Goal: Task Accomplishment & Management: Use online tool/utility

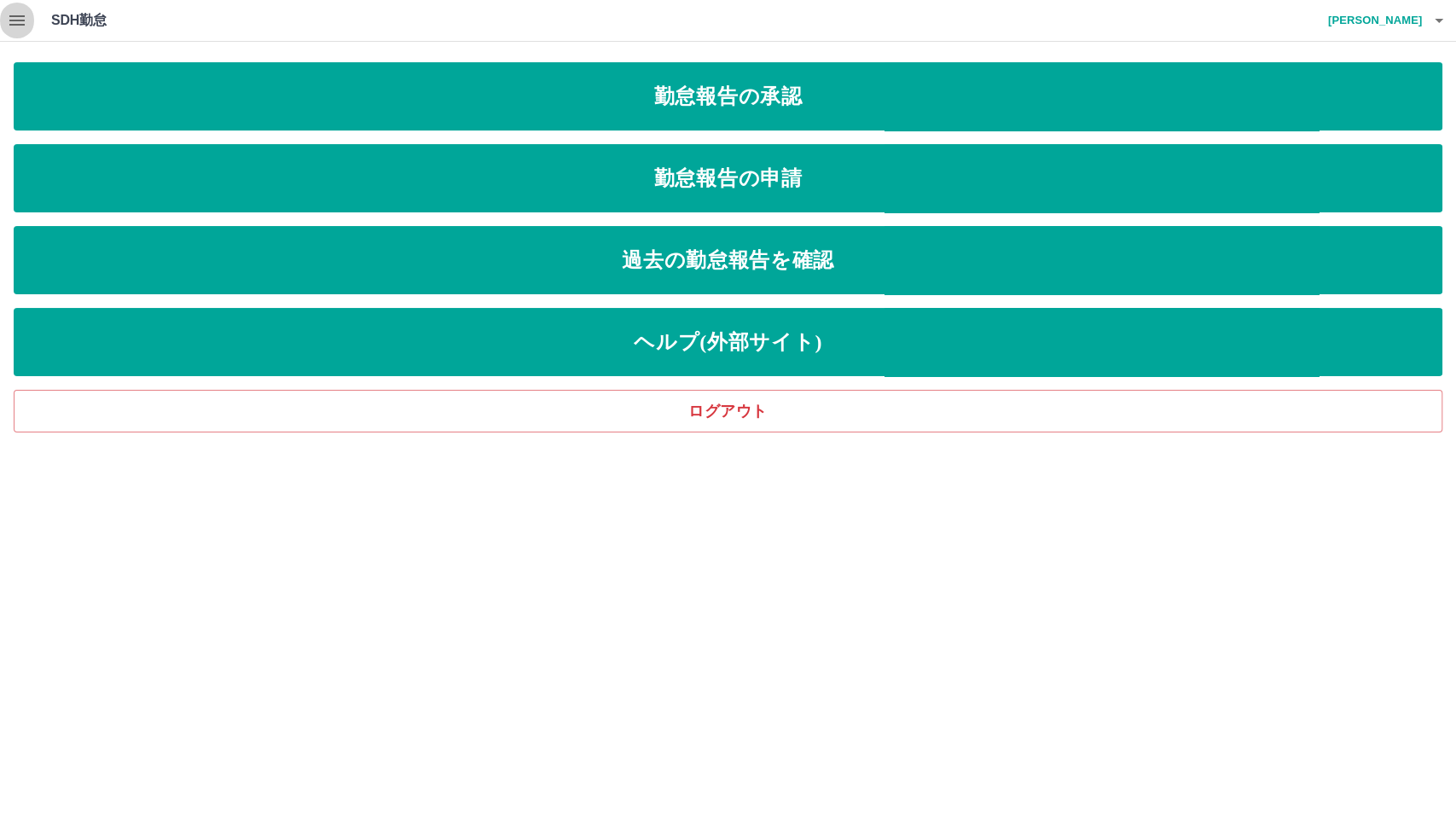
click at [21, 15] on icon "button" at bounding box center [16, 20] width 15 height 10
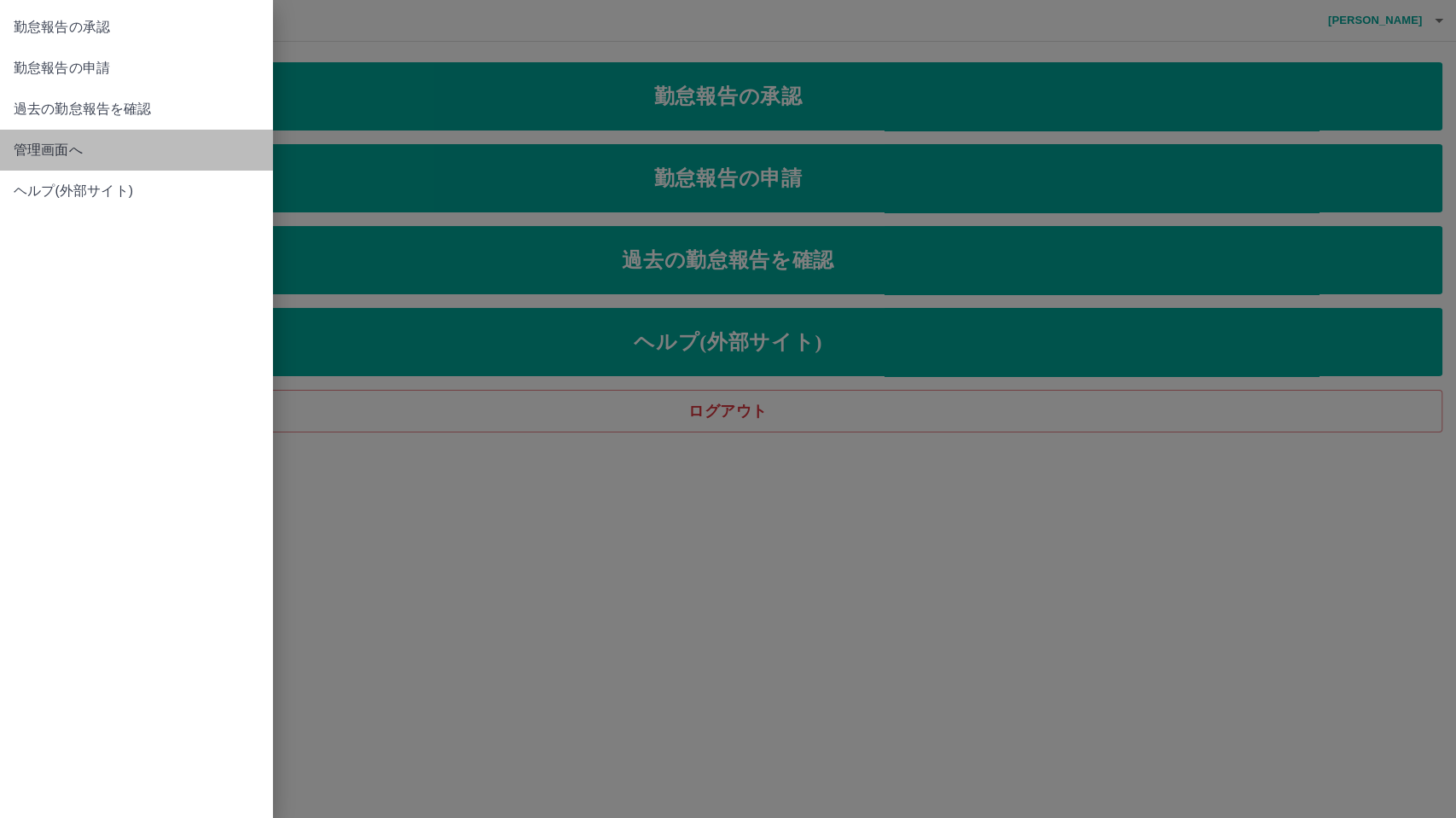
click at [26, 154] on span "管理画面へ" at bounding box center [136, 149] width 245 height 21
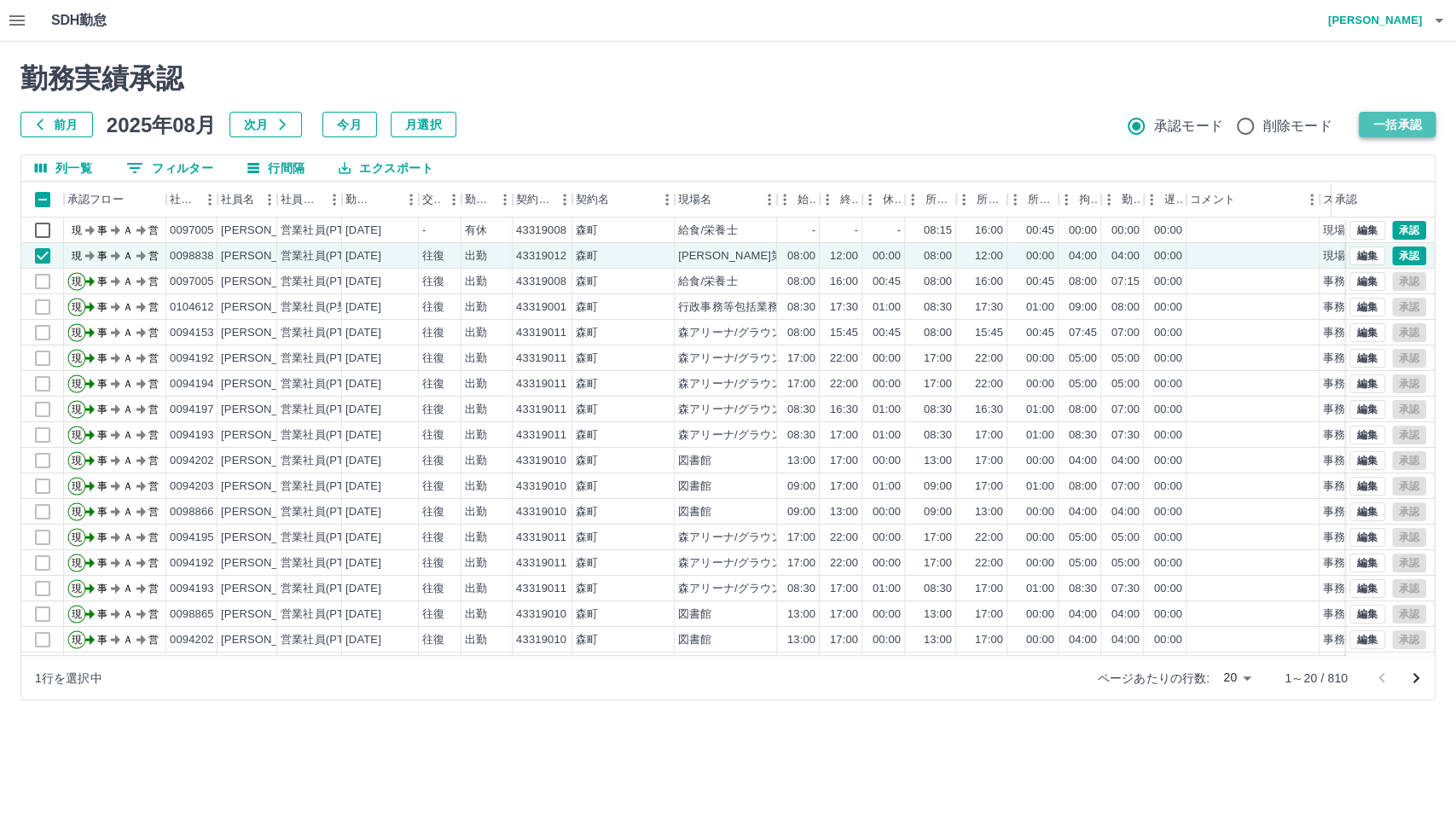
click at [1363, 123] on button "一括承認" at bounding box center [1397, 124] width 77 height 26
